Goal: Task Accomplishment & Management: Manage account settings

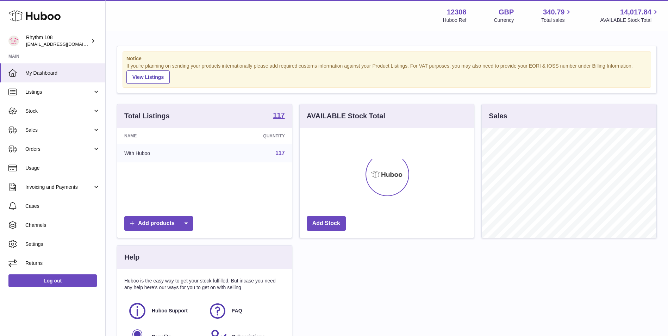
scroll to position [110, 174]
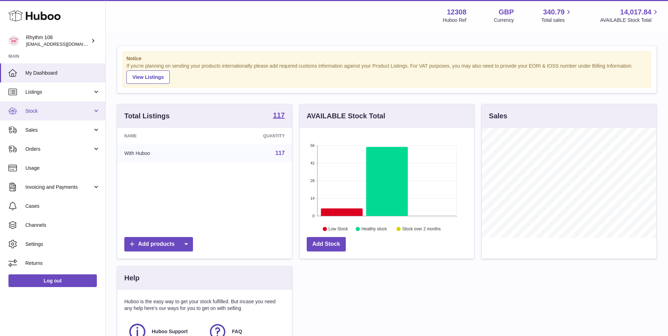
drag, startPoint x: 84, startPoint y: 110, endPoint x: 81, endPoint y: 112, distance: 4.1
click at [84, 110] on span "Stock" at bounding box center [58, 111] width 67 height 7
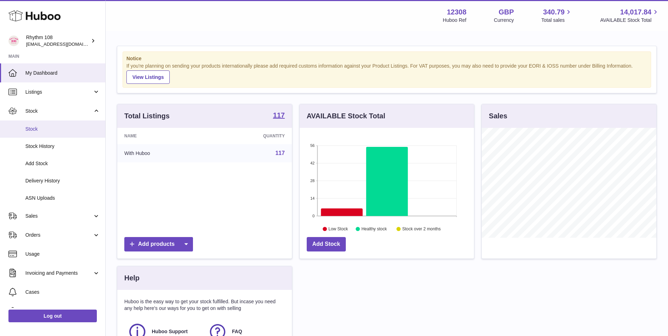
click at [77, 130] on span "Stock" at bounding box center [62, 129] width 75 height 7
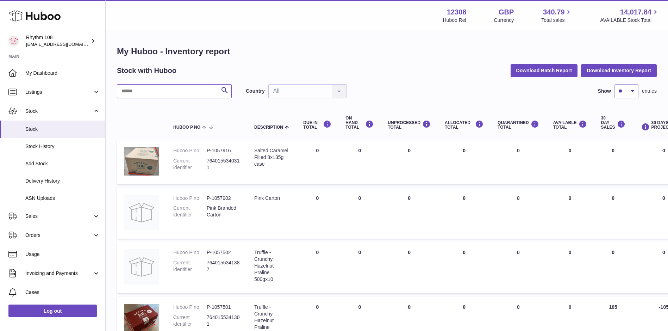
click at [183, 84] on input "text" at bounding box center [174, 91] width 115 height 14
paste input "******"
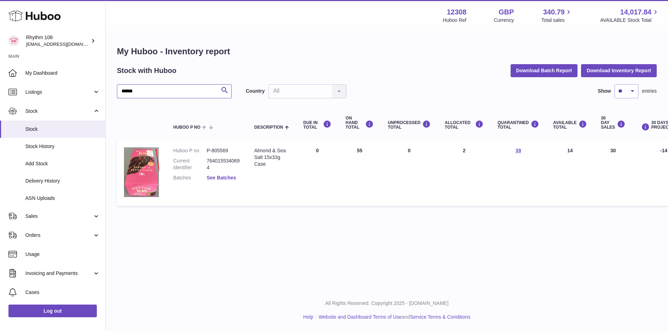
type input "******"
click at [231, 178] on link "See Batches" at bounding box center [221, 178] width 29 height 6
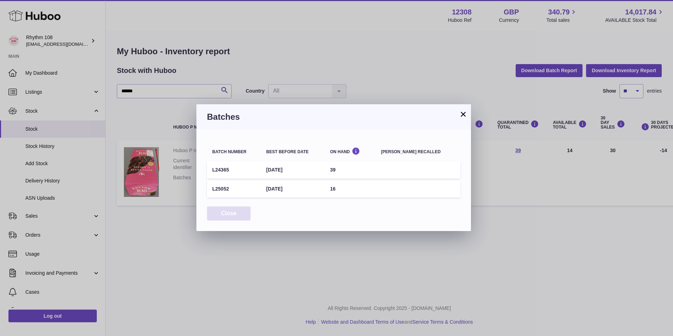
click at [244, 213] on button "Close" at bounding box center [229, 213] width 44 height 14
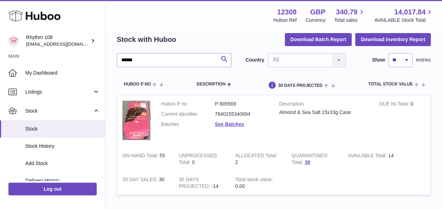
scroll to position [20, 0]
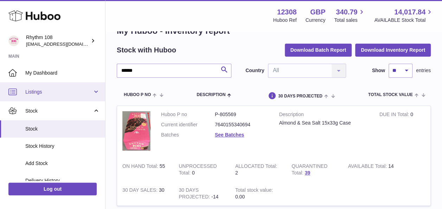
click at [39, 94] on span "Listings" at bounding box center [58, 92] width 67 height 7
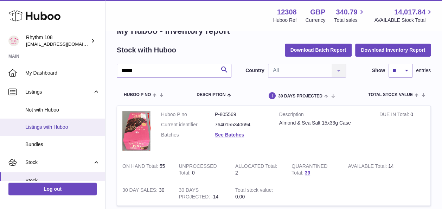
click at [48, 129] on span "Listings with Huboo" at bounding box center [62, 127] width 75 height 7
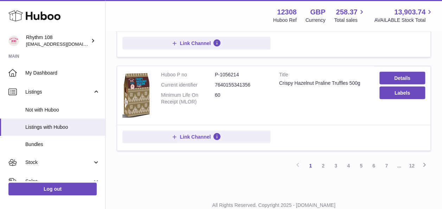
scroll to position [801, 0]
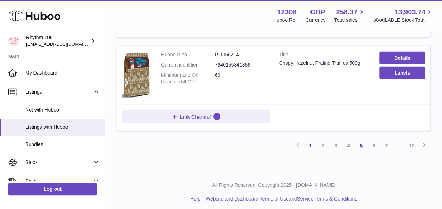
click at [366, 141] on link "5" at bounding box center [361, 145] width 13 height 13
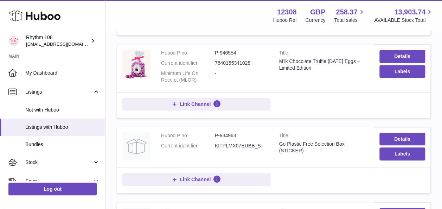
scroll to position [173, 0]
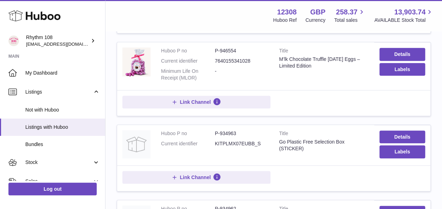
drag, startPoint x: 310, startPoint y: 164, endPoint x: 279, endPoint y: 103, distance: 68.5
click at [279, 103] on div "Link Channel" at bounding box center [273, 103] width 303 height 15
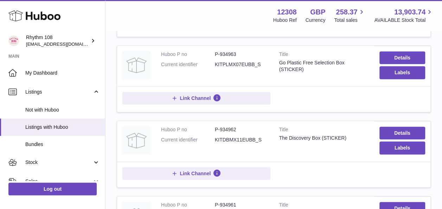
scroll to position [0, 0]
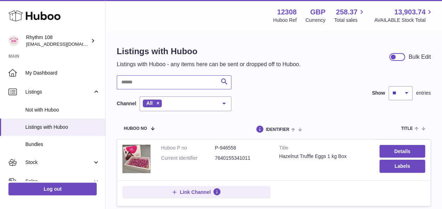
click at [176, 82] on input "text" at bounding box center [174, 82] width 115 height 14
paste input "******"
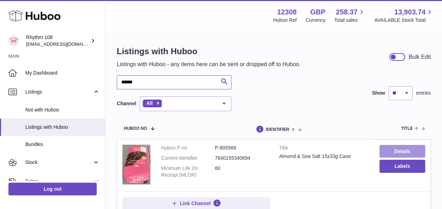
type input "******"
click at [389, 147] on link "Details" at bounding box center [403, 151] width 46 height 13
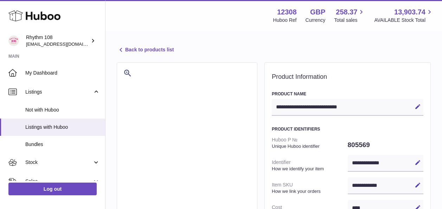
select select "***"
select select "****"
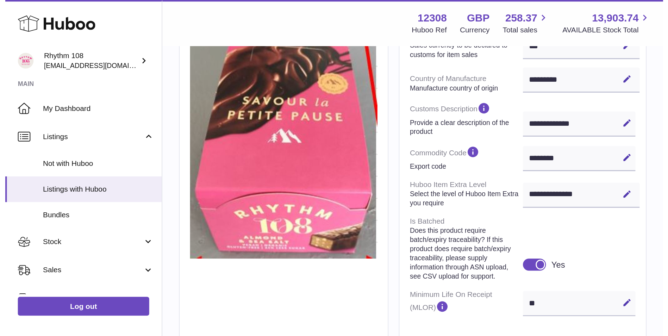
scroll to position [244, 0]
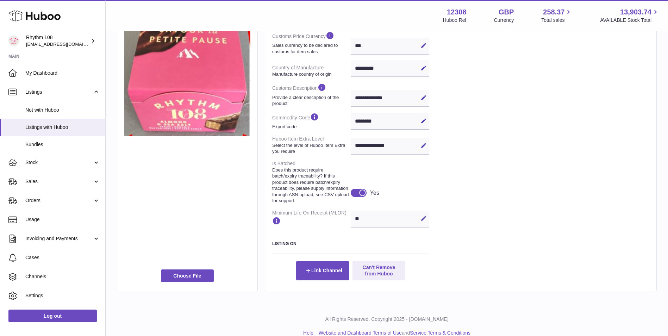
click at [124, 196] on div "Choose File" at bounding box center [187, 54] width 141 height 473
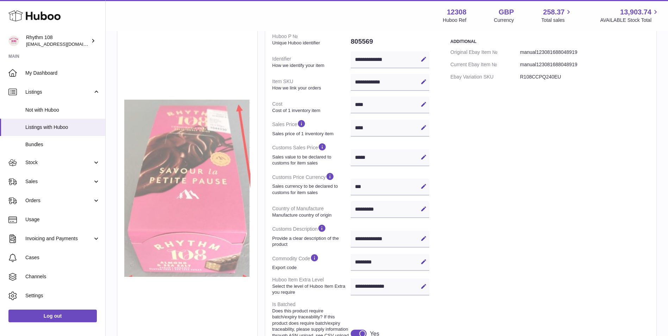
scroll to position [0, 0]
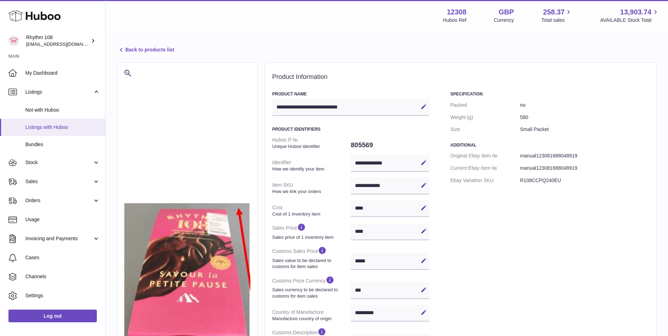
click at [53, 125] on span "Listings with Huboo" at bounding box center [62, 127] width 75 height 7
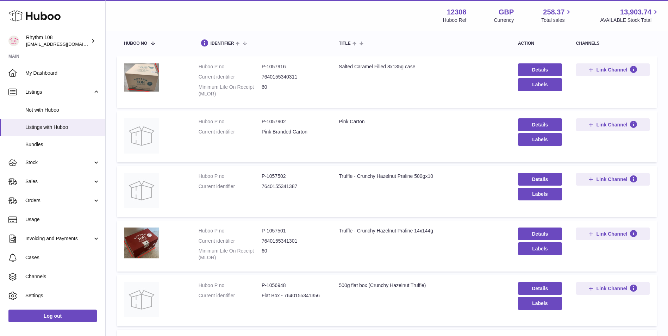
scroll to position [70, 0]
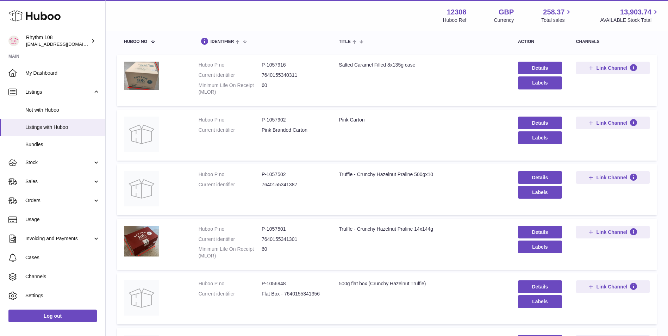
click at [277, 231] on dd "P-1057501" at bounding box center [293, 229] width 63 height 7
copy dd "1057501"
